Goal: Task Accomplishment & Management: Manage account settings

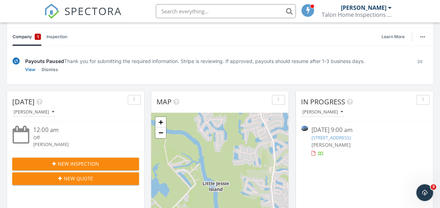
scroll to position [29, 0]
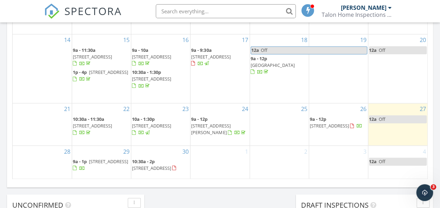
scroll to position [527, 0]
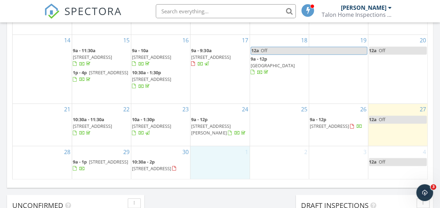
click at [225, 151] on div "1" at bounding box center [219, 163] width 59 height 34
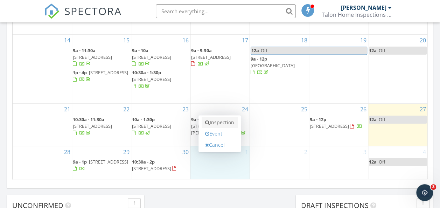
click at [228, 124] on link "Inspection" at bounding box center [220, 122] width 36 height 11
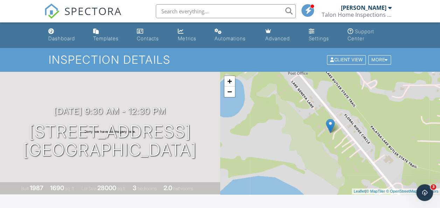
click at [84, 10] on span "SPECTORA" at bounding box center [92, 11] width 57 height 15
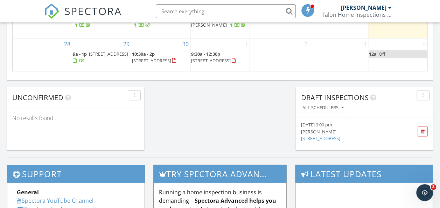
scroll to position [581, 0]
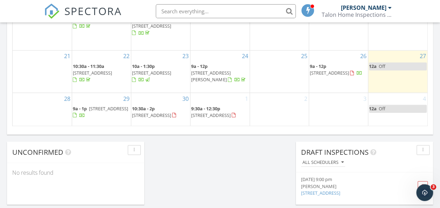
click at [284, 104] on div "2" at bounding box center [279, 110] width 59 height 34
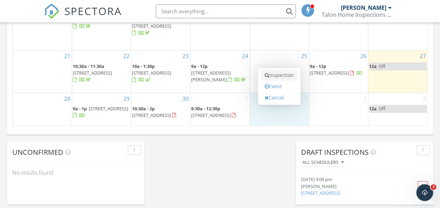
click at [277, 71] on link "Inspection" at bounding box center [279, 75] width 36 height 11
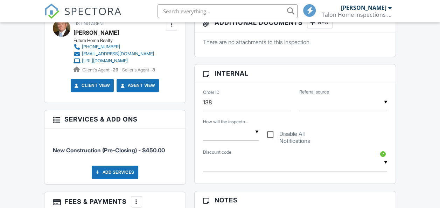
scroll to position [396, 0]
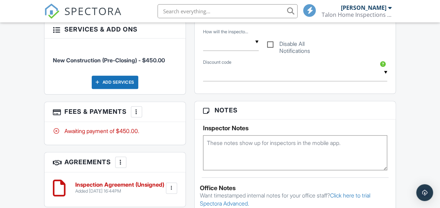
click at [88, 18] on link "SPECTORA" at bounding box center [83, 16] width 78 height 15
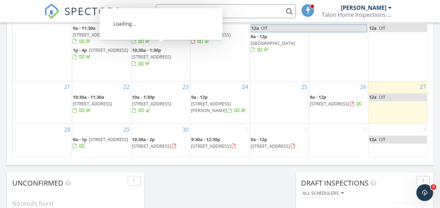
scroll to position [550, 0]
